Goal: Browse casually: Explore the website without a specific task or goal

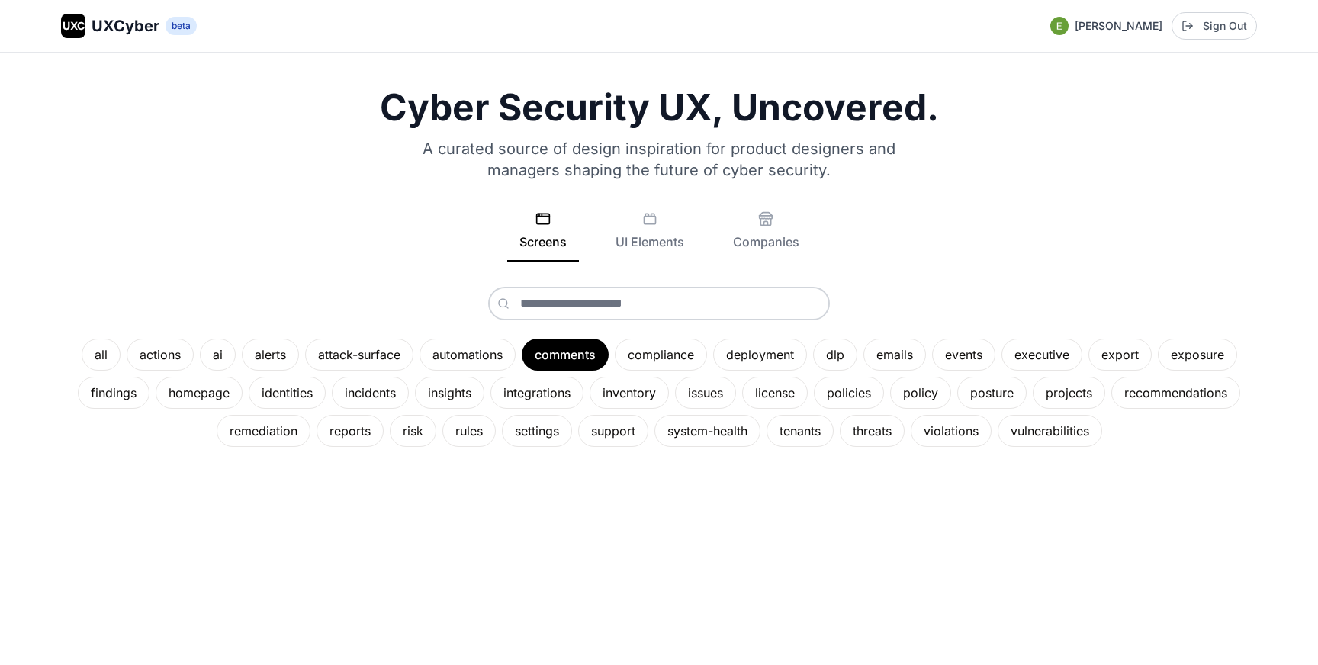
scroll to position [53, 0]
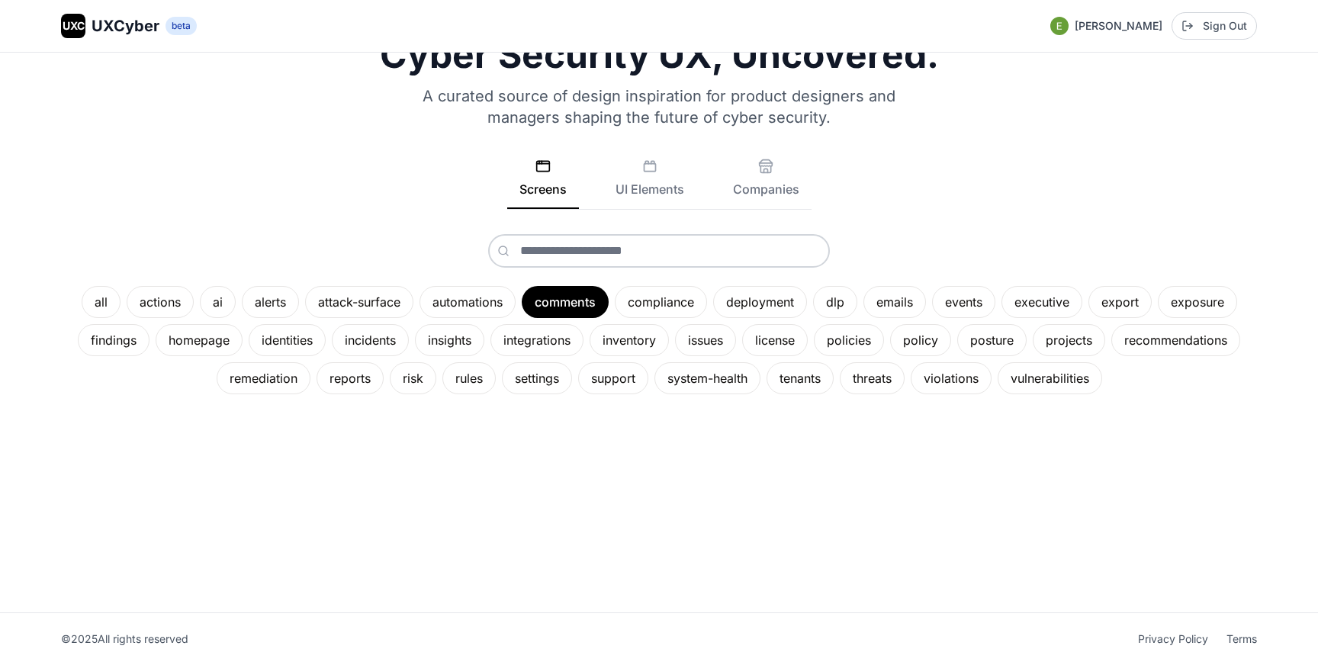
click at [571, 103] on p "A curated source of design inspiration for product designers and managers shapi…" at bounding box center [659, 106] width 512 height 43
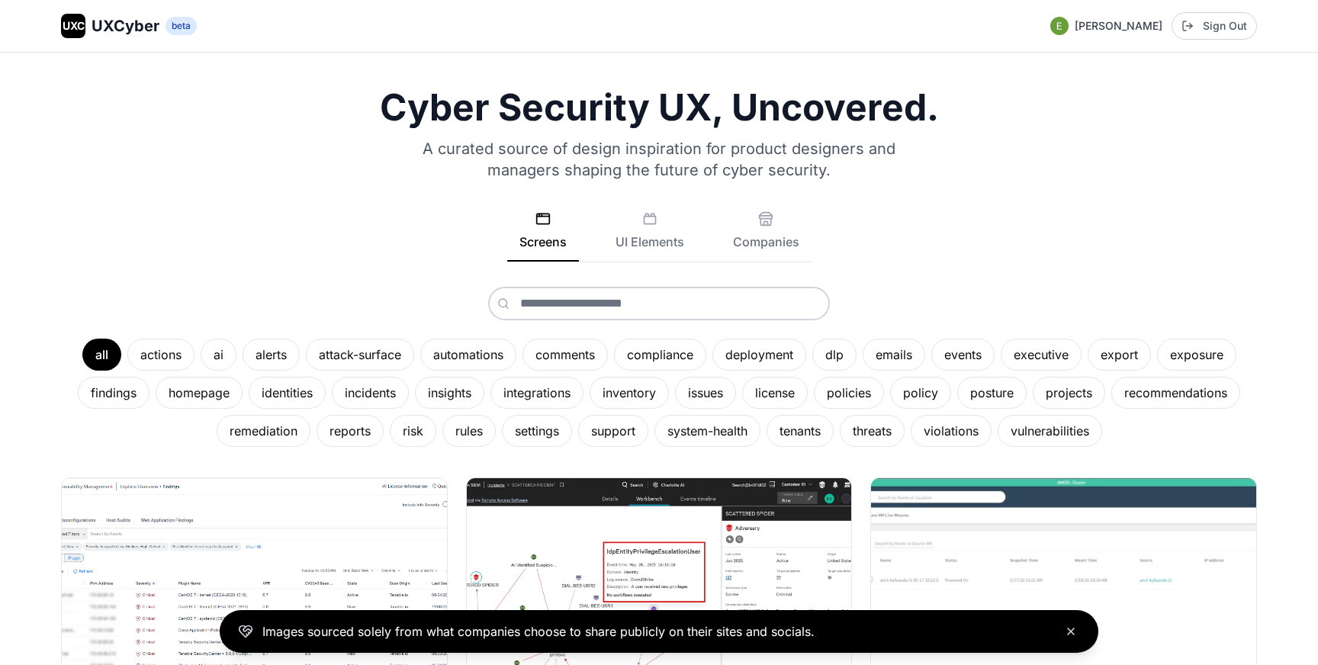
click at [1065, 628] on icon "Close banner" at bounding box center [1071, 631] width 12 height 12
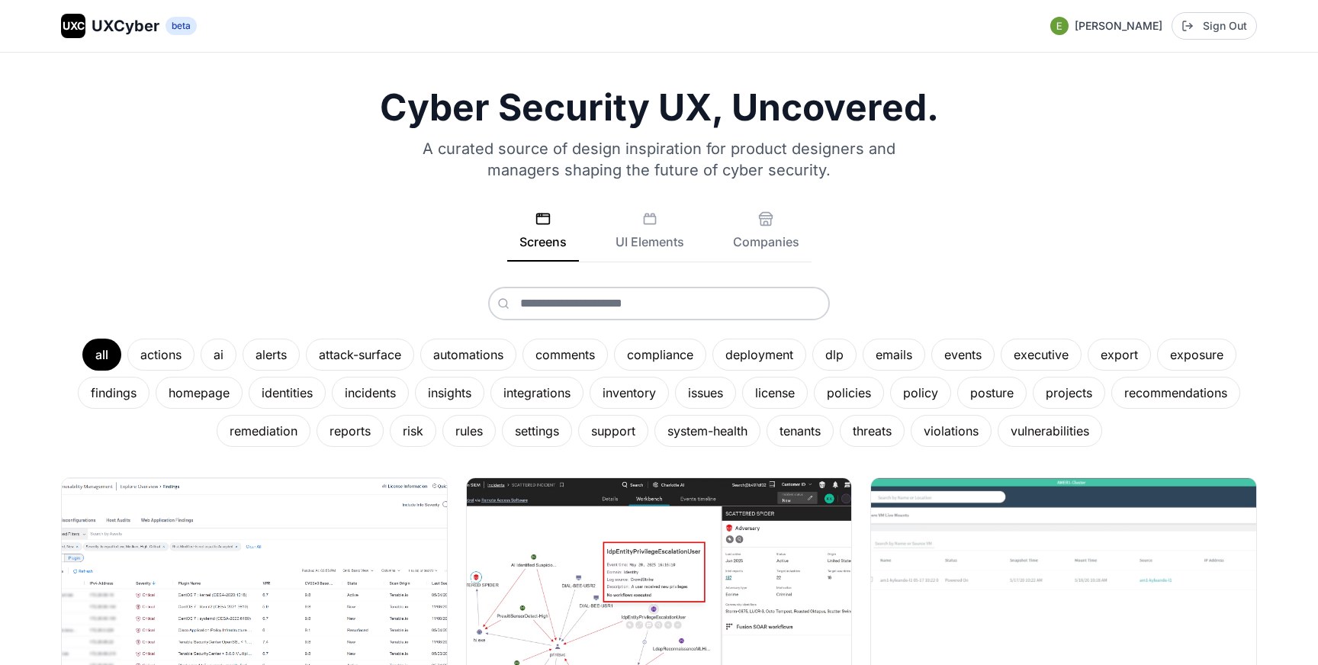
click at [654, 148] on p "A curated source of design inspiration for product designers and managers shapi…" at bounding box center [659, 159] width 512 height 43
click at [654, 165] on p "A curated source of design inspiration for product designers and managers shapi…" at bounding box center [659, 159] width 512 height 43
click at [654, 111] on h1 "Cyber Security UX, Uncovered." at bounding box center [659, 107] width 1196 height 37
click at [638, 101] on h1 "Cyber Security UX, Uncovered." at bounding box center [659, 107] width 1196 height 37
